Goal: Task Accomplishment & Management: Use online tool/utility

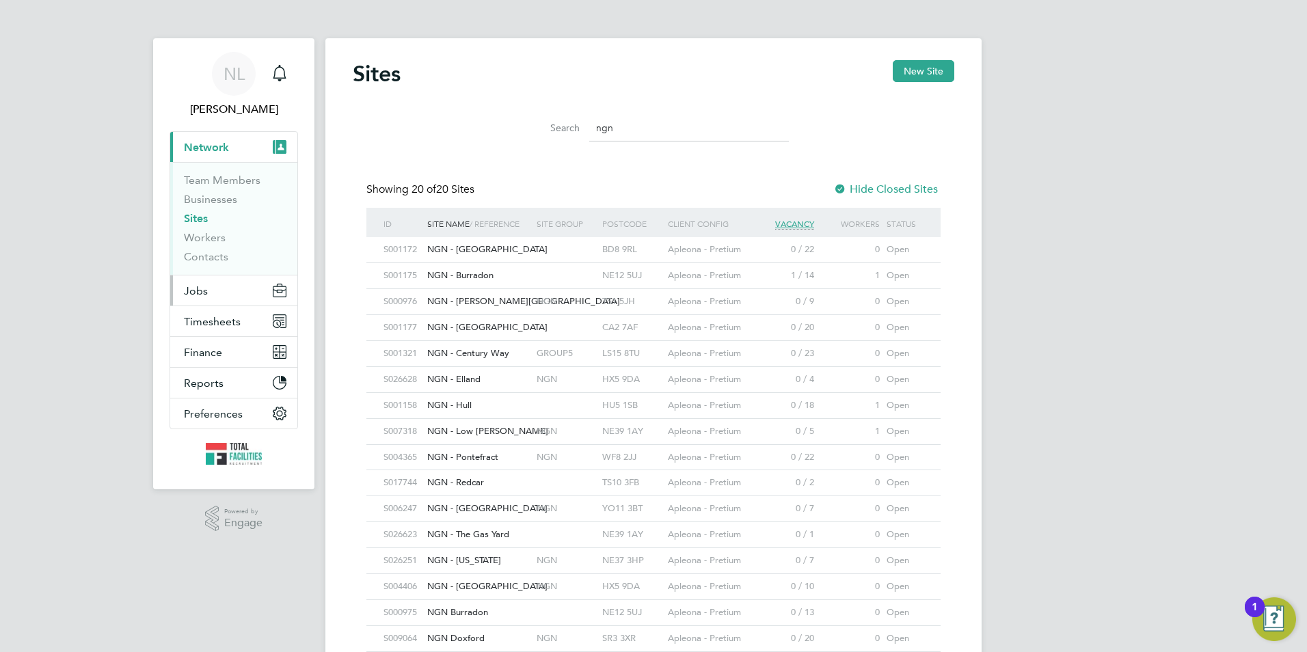
click at [188, 293] on span "Jobs" at bounding box center [196, 290] width 24 height 13
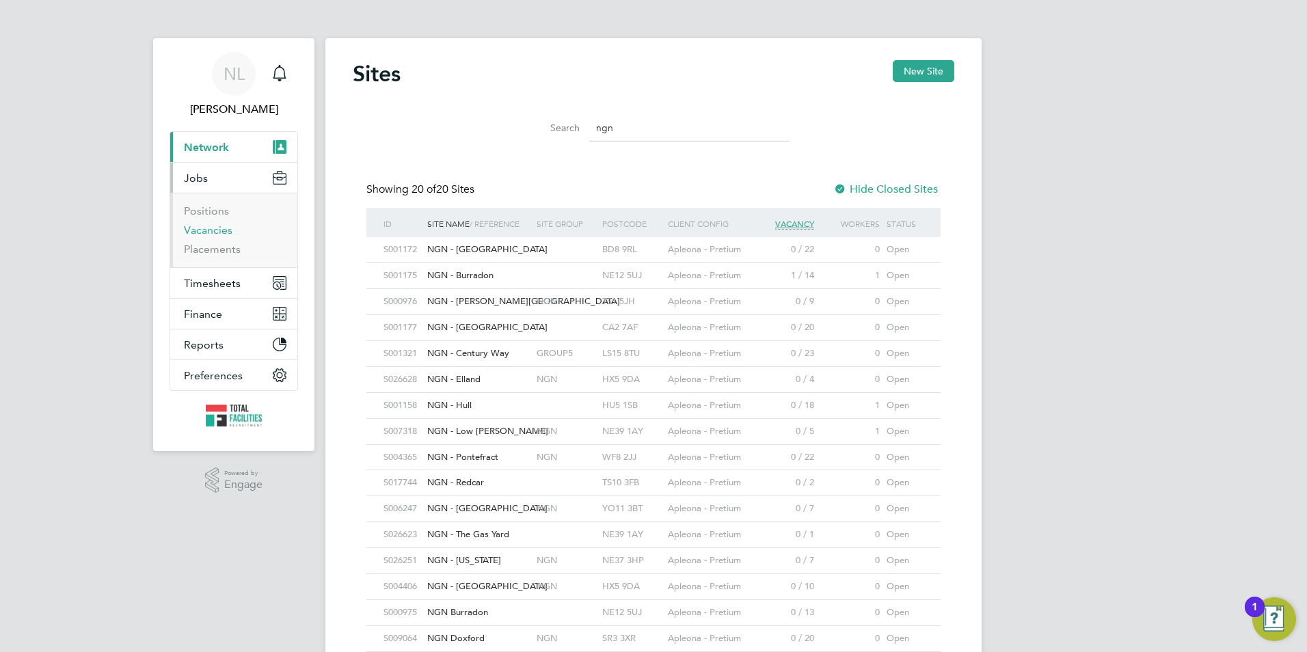
click at [203, 230] on link "Vacancies" at bounding box center [208, 230] width 49 height 13
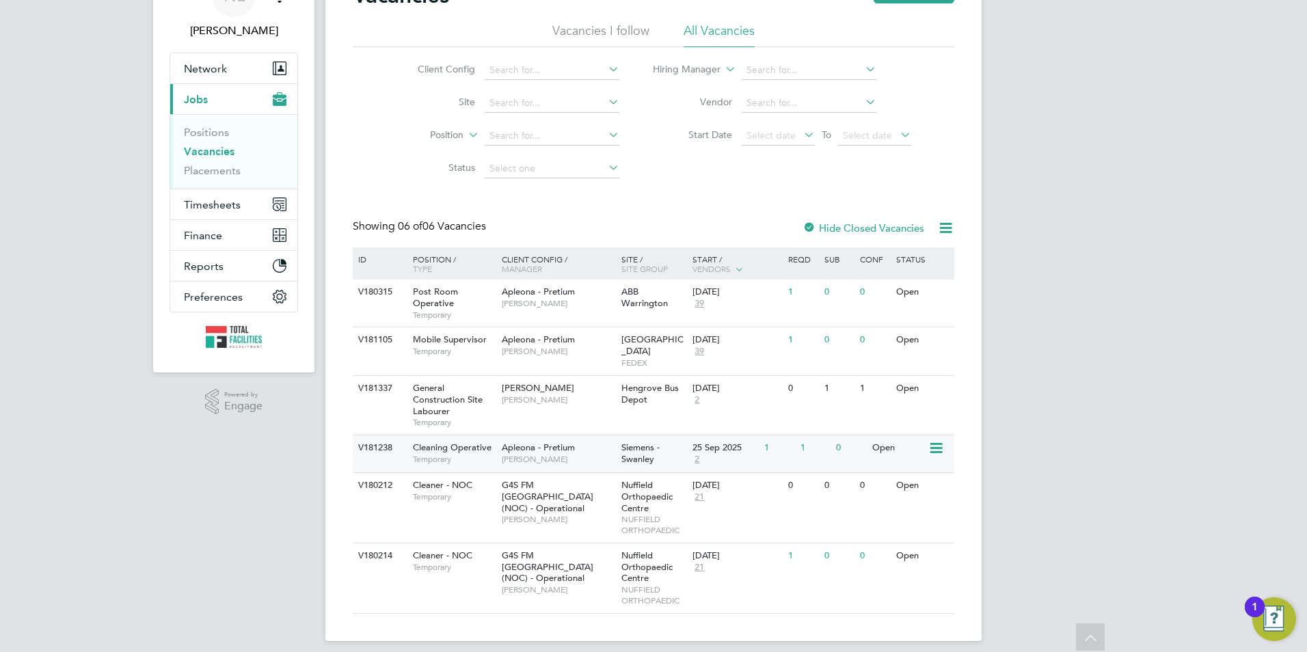
click at [874, 438] on div "Open" at bounding box center [898, 448] width 59 height 25
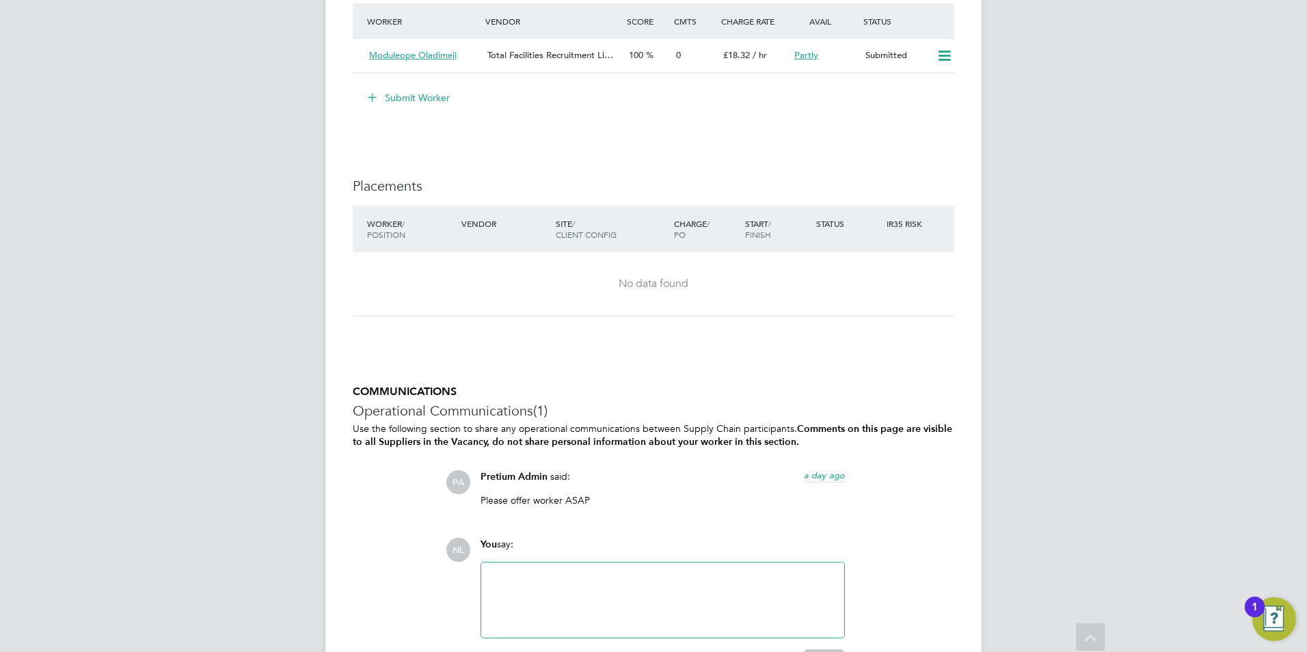
scroll to position [1094, 0]
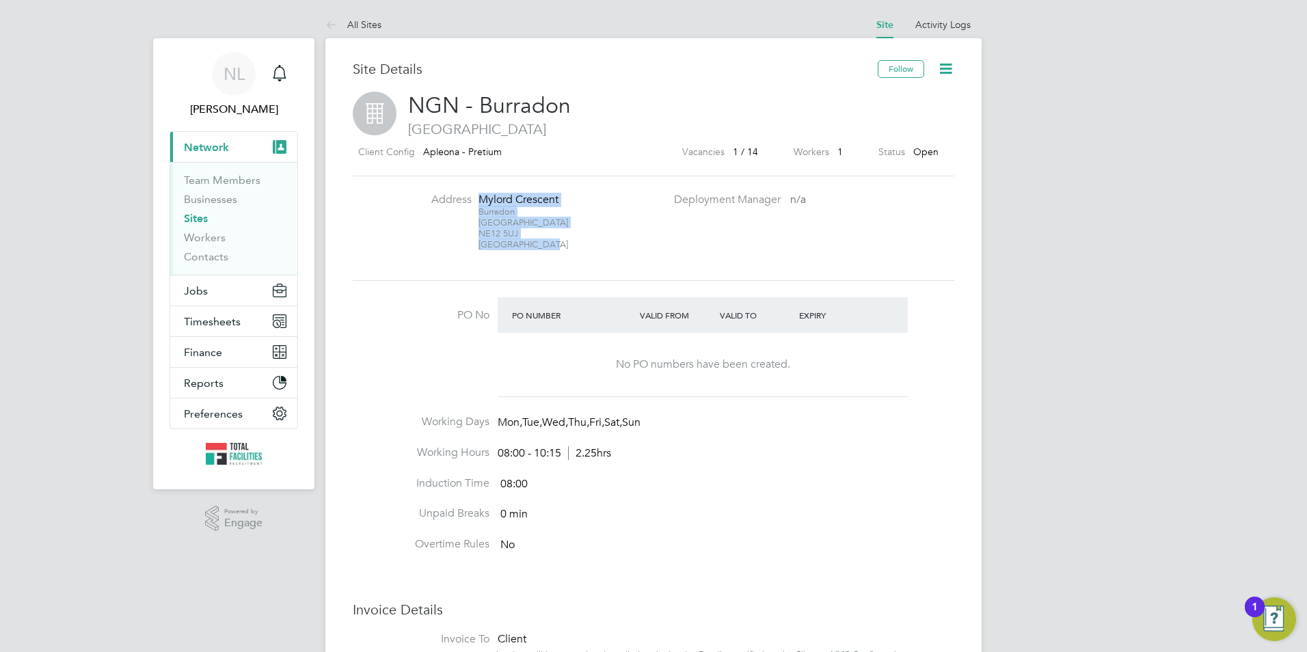
drag, startPoint x: 364, startPoint y: 22, endPoint x: 360, endPoint y: 27, distance: 7.3
click at [364, 24] on link "All Sites" at bounding box center [354, 24] width 56 height 12
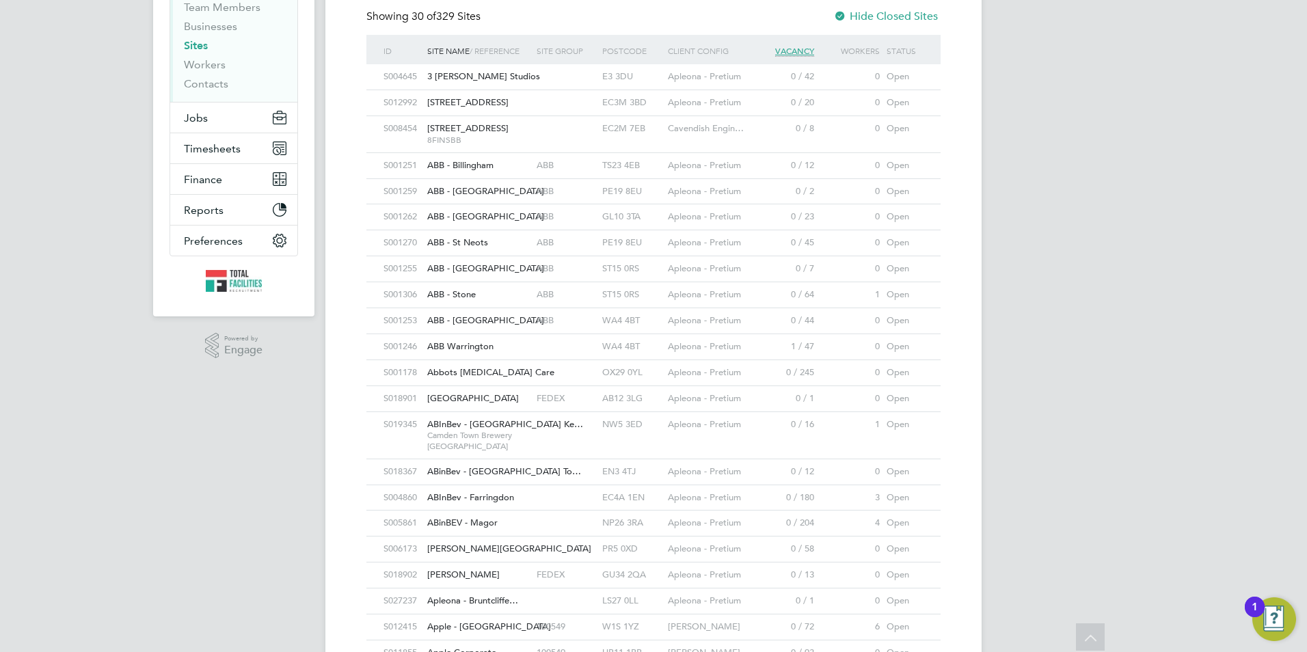
scroll to position [68, 0]
